Goal: Task Accomplishment & Management: Use online tool/utility

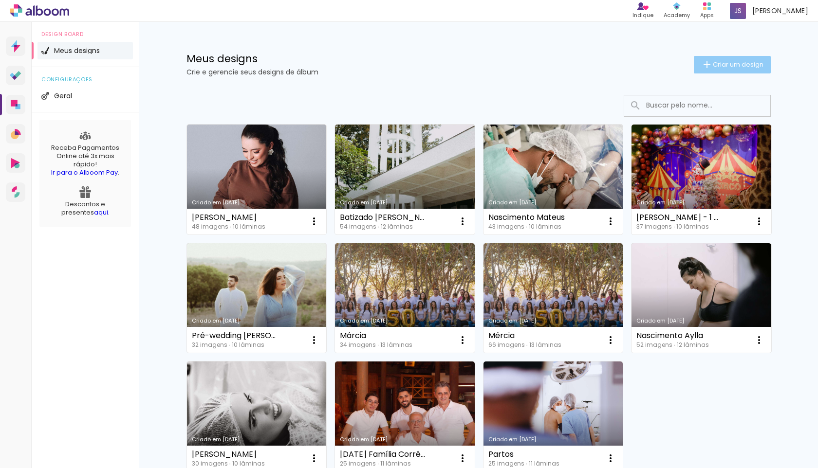
click at [741, 71] on paper-button "Criar um design" at bounding box center [732, 65] width 77 height 18
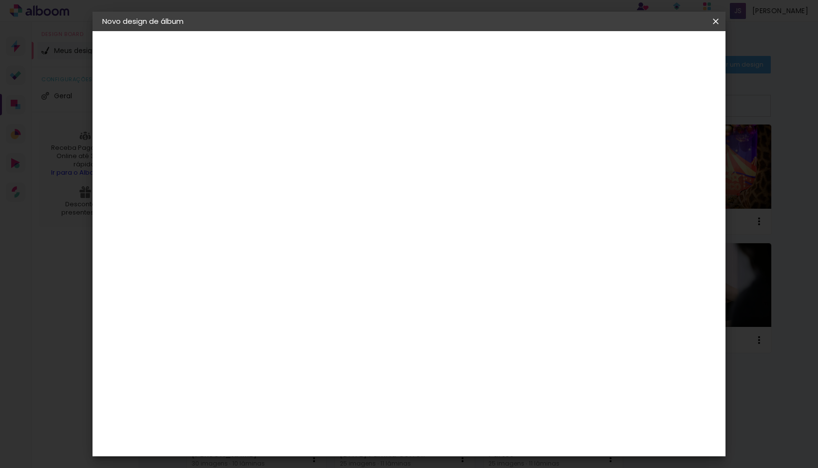
click at [261, 131] on input at bounding box center [261, 130] width 0 height 15
type input "d"
type input "[PERSON_NAME] e [PERSON_NAME]"
click at [0, 0] on slot "Avançar" at bounding box center [0, 0] width 0 height 0
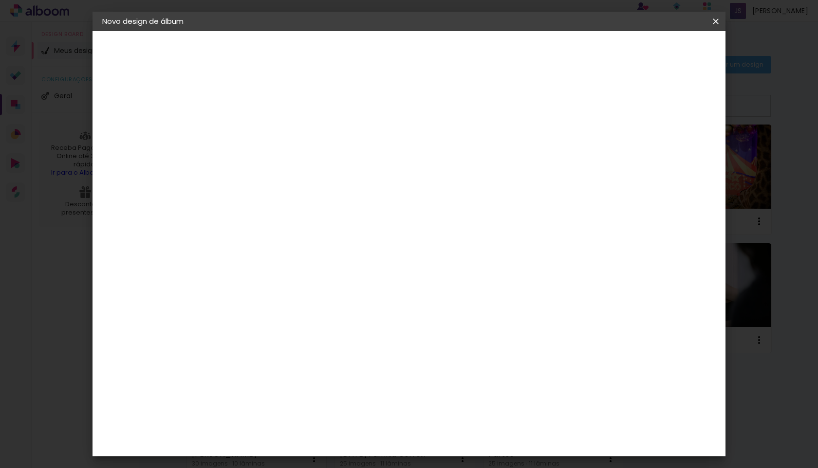
click at [310, 355] on paper-item "[PERSON_NAME]" at bounding box center [286, 365] width 105 height 21
click at [444, 53] on paper-button "Avançar" at bounding box center [420, 51] width 48 height 17
click at [299, 166] on input "text" at bounding box center [280, 169] width 38 height 15
click at [456, 185] on paper-item "Slim Book" at bounding box center [472, 180] width 195 height 19
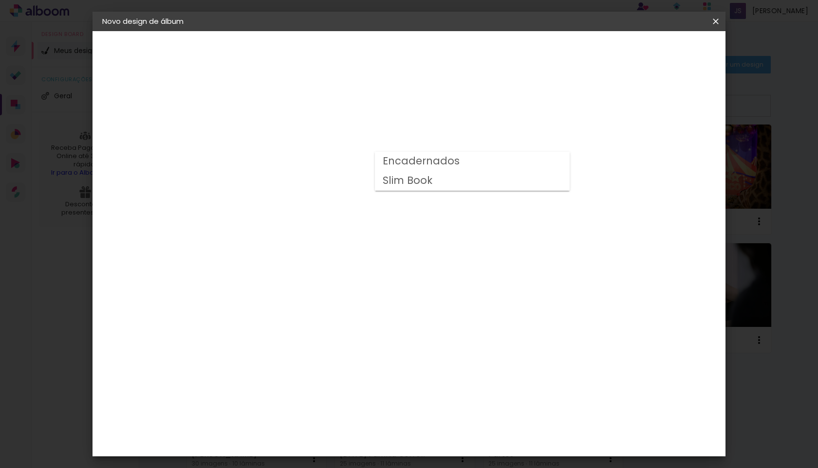
type input "Slim Book"
click at [327, 249] on span "20 x 60" at bounding box center [304, 255] width 45 height 20
click at [0, 0] on slot "Avançar" at bounding box center [0, 0] width 0 height 0
click at [607, 109] on div at bounding box center [602, 105] width 9 height 9
type paper-checkbox "on"
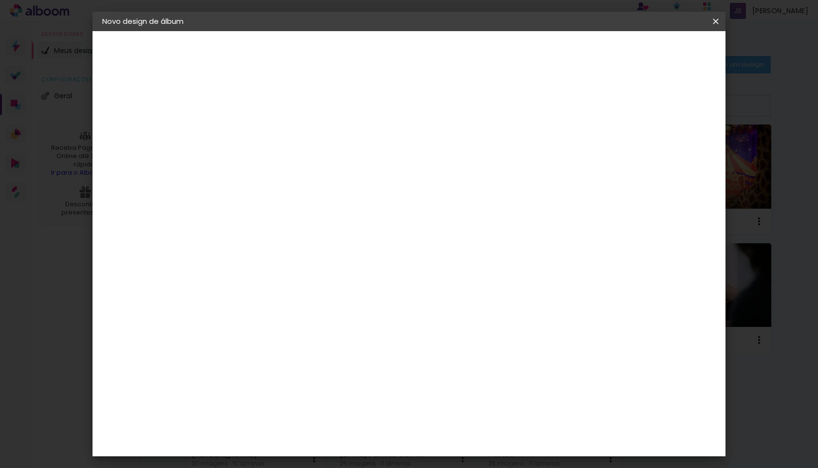
click at [662, 55] on span "Iniciar design" at bounding box center [640, 51] width 44 height 7
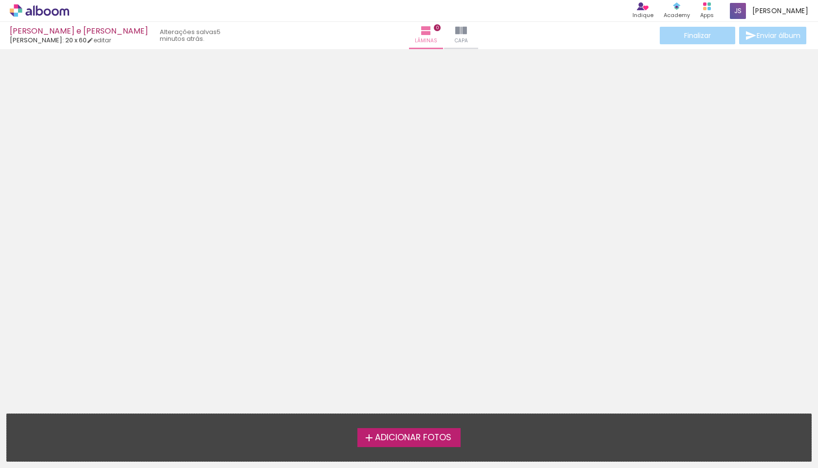
click at [389, 443] on span "Adicionar Fotos" at bounding box center [413, 438] width 76 height 9
click at [0, 0] on input "file" at bounding box center [0, 0] width 0 height 0
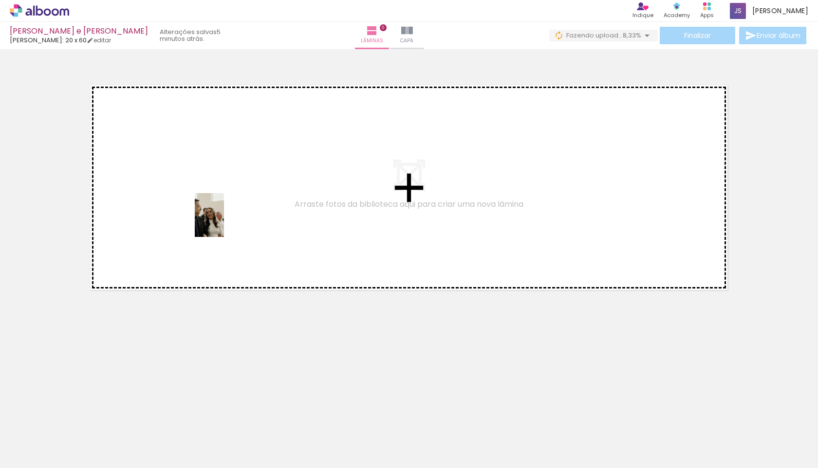
drag, startPoint x: 103, startPoint y: 432, endPoint x: 233, endPoint y: 212, distance: 255.4
click at [233, 212] on quentale-workspace at bounding box center [409, 234] width 818 height 468
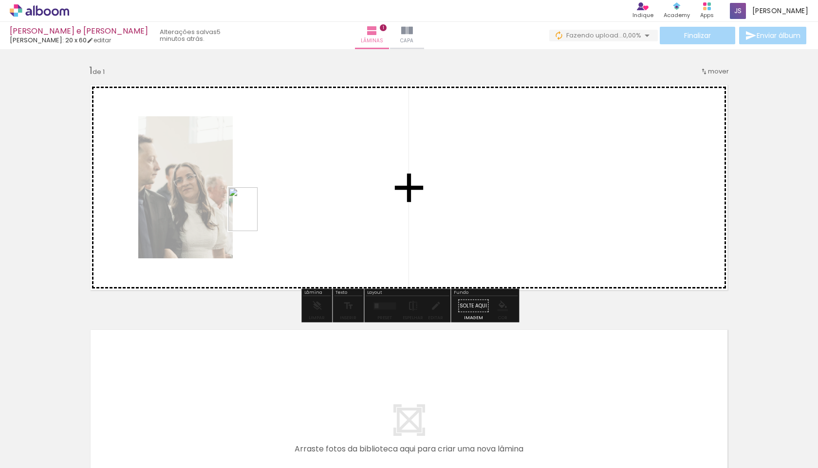
drag, startPoint x: 153, startPoint y: 429, endPoint x: 258, endPoint y: 217, distance: 236.3
click at [258, 217] on quentale-workspace at bounding box center [409, 234] width 818 height 468
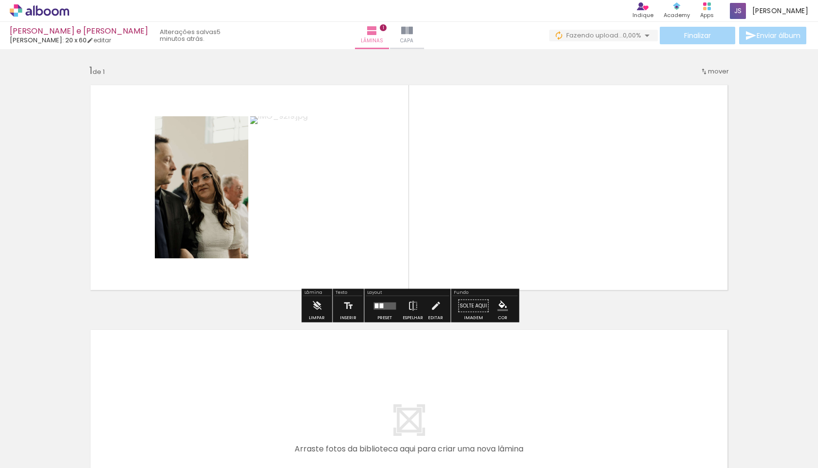
click at [382, 309] on quentale-layouter at bounding box center [384, 305] width 22 height 7
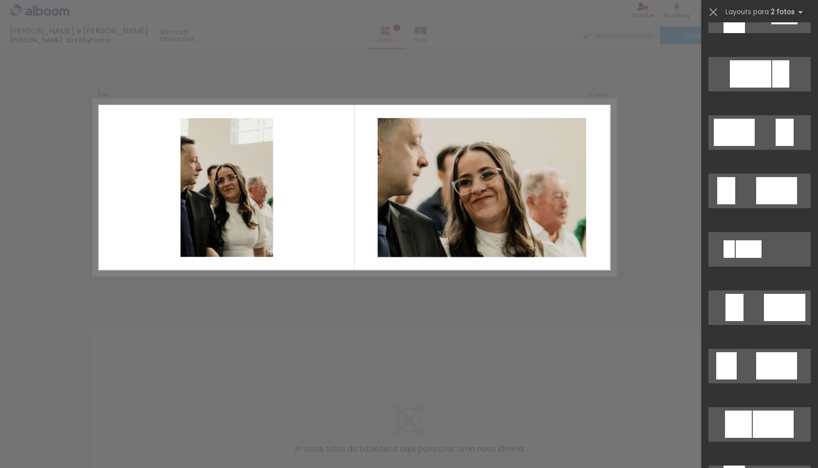
scroll to position [2020, 0]
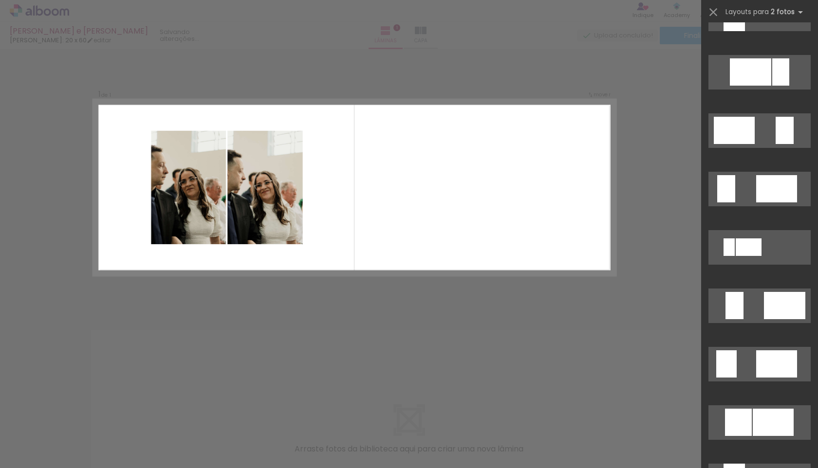
click at [377, 321] on div "Confirmar Cancelar" at bounding box center [409, 305] width 818 height 513
